Goal: Check status

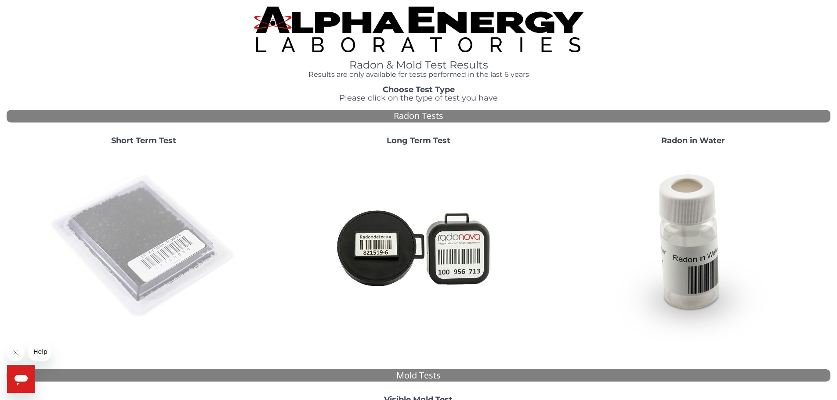
click at [139, 206] on img at bounding box center [143, 246] width 189 height 189
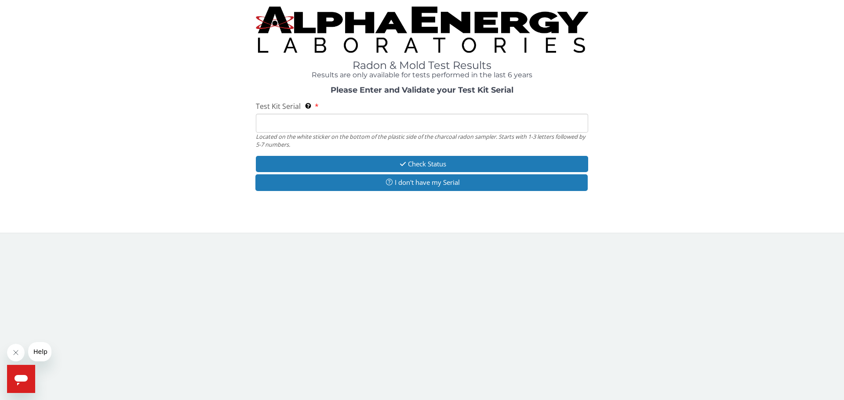
click at [335, 117] on input "Test Kit Serial Located on the white sticker on the bottom of the plastic side …" at bounding box center [422, 123] width 332 height 19
type input "AA659018"
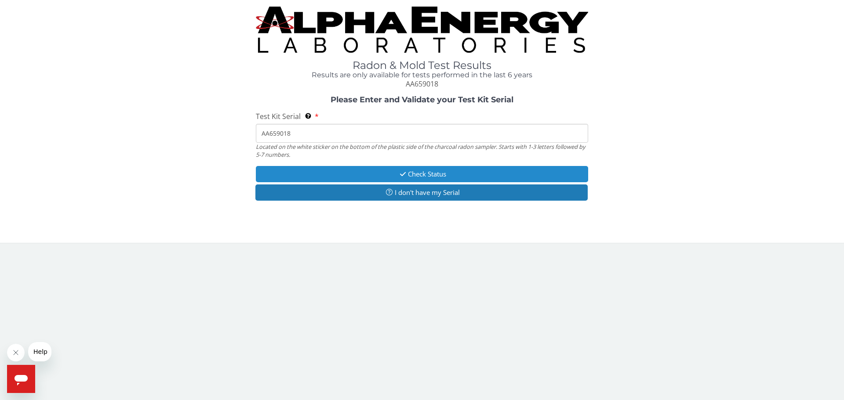
click at [427, 174] on button "Check Status" at bounding box center [422, 174] width 332 height 16
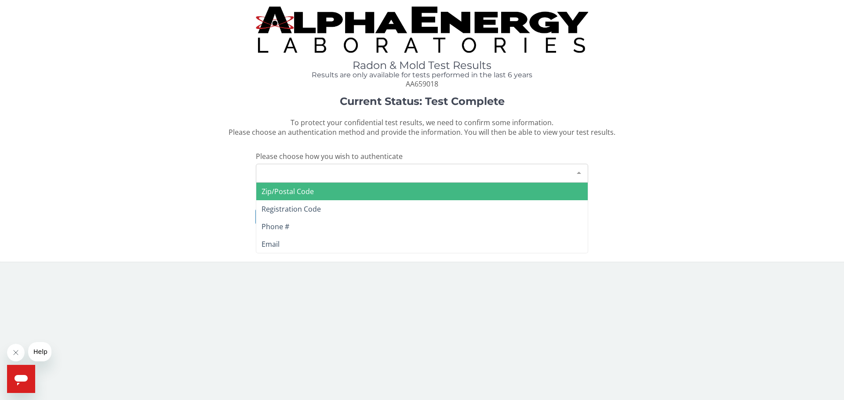
click at [581, 173] on div at bounding box center [579, 172] width 18 height 17
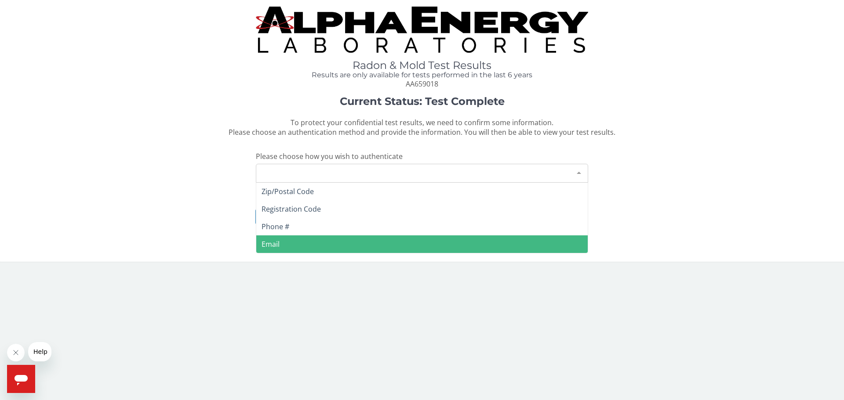
click at [266, 245] on span "Email" at bounding box center [270, 244] width 18 height 10
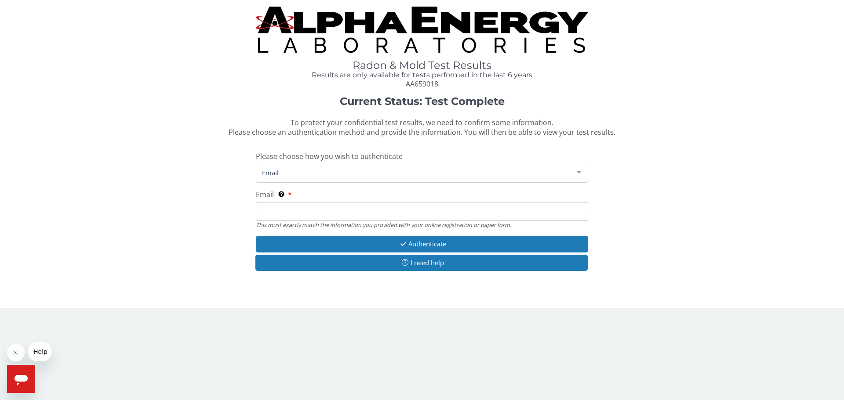
click at [285, 209] on input "Email This must exactly match the information you provided with your online reg…" at bounding box center [422, 211] width 332 height 19
type input "[EMAIL_ADDRESS][DOMAIN_NAME]"
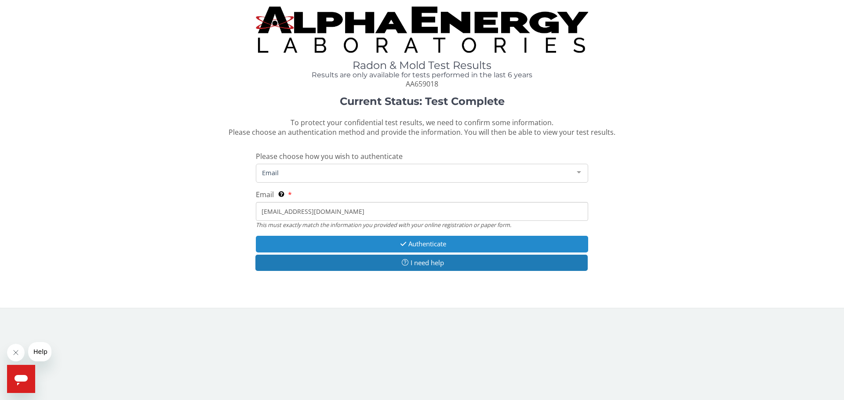
click at [424, 246] on button "Authenticate" at bounding box center [422, 244] width 332 height 16
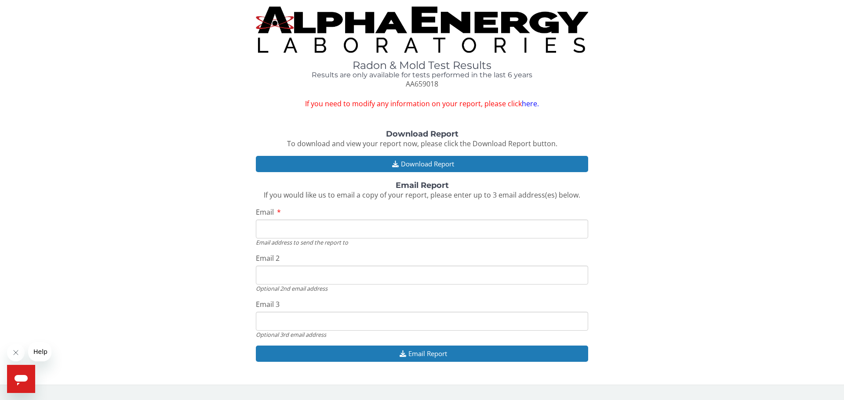
click at [336, 225] on input "Email" at bounding box center [422, 229] width 332 height 19
type input "[EMAIL_ADDRESS][DOMAIN_NAME]"
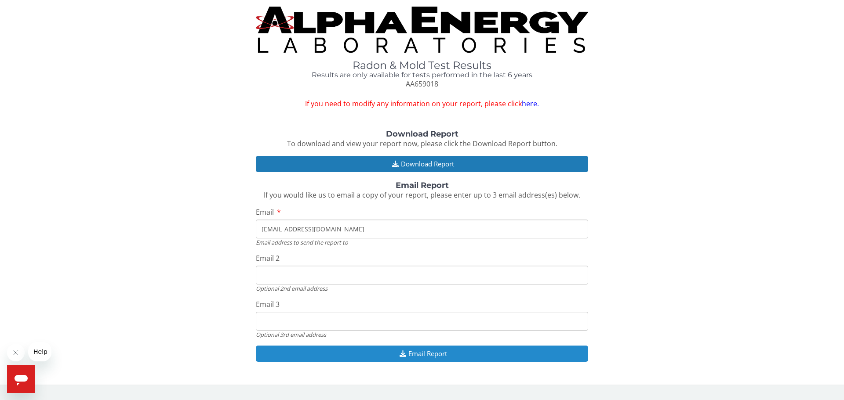
click at [427, 354] on button "Email Report" at bounding box center [422, 354] width 332 height 16
